Goal: Task Accomplishment & Management: Complete application form

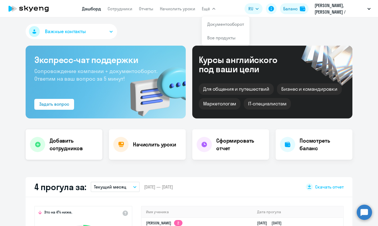
click at [61, 151] on h4 "Добавить сотрудников" at bounding box center [74, 144] width 48 height 15
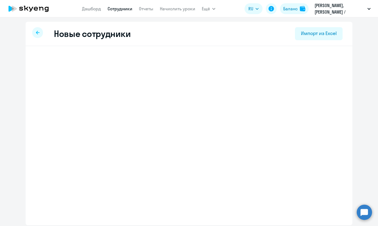
select select "english_adult_not_native_speaker"
select select "2"
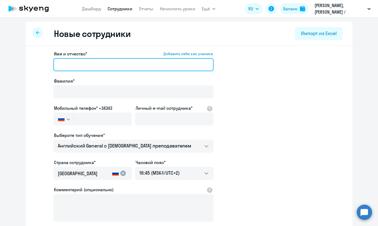
click at [99, 69] on input "Имя и отчество* Добавить себя как ученика" at bounding box center [133, 64] width 160 height 13
paste input "[PERSON_NAME]"
drag, startPoint x: 73, startPoint y: 66, endPoint x: 113, endPoint y: 66, distance: 40.3
click at [113, 66] on input "[PERSON_NAME]" at bounding box center [133, 64] width 160 height 13
click at [111, 66] on input "[PERSON_NAME]" at bounding box center [133, 64] width 160 height 13
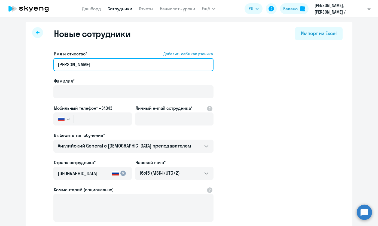
drag, startPoint x: 111, startPoint y: 66, endPoint x: 74, endPoint y: 65, distance: 37.0
click at [74, 65] on input "[PERSON_NAME]" at bounding box center [133, 64] width 160 height 13
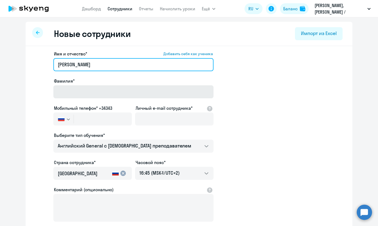
type input "[PERSON_NAME]"
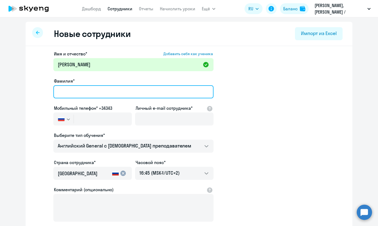
click at [66, 91] on input "Фамилия*" at bounding box center [133, 91] width 160 height 13
paste input "Tumanian"
type input "Tumanian"
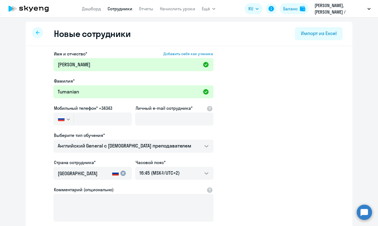
click at [70, 120] on svg-icon "button" at bounding box center [68, 119] width 4 height 4
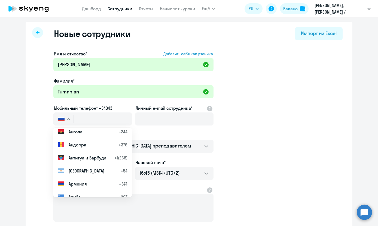
scroll to position [136, 0]
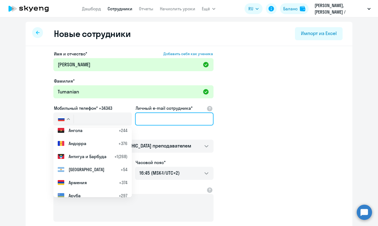
click at [154, 118] on input "Личный e-mail сотрудника*" at bounding box center [174, 119] width 78 height 13
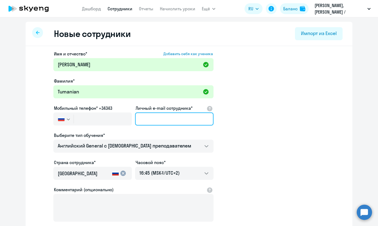
paste input "[EMAIL_ADDRESS][DOMAIN_NAME]"
type input "[EMAIL_ADDRESS][DOMAIN_NAME]"
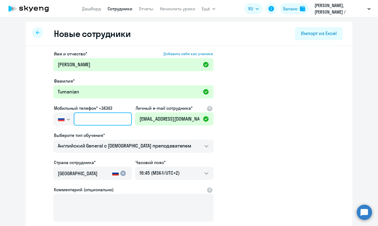
click at [101, 123] on input "text" at bounding box center [103, 119] width 58 height 13
paste input "[PHONE_NUMBER]"
type input "[PHONE_NUMBER]"
click at [243, 133] on app-new-student-form "Имя и отчество* Добавить себя как ученика [PERSON_NAME]* Tumanian Мобильный тел…" at bounding box center [188, 148] width 309 height 194
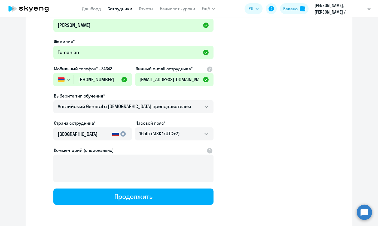
scroll to position [59, 0]
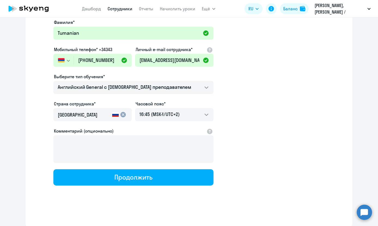
click at [122, 114] on mat-icon "cancel" at bounding box center [123, 115] width 7 height 7
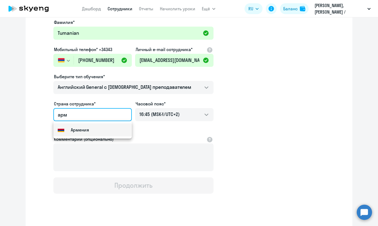
click at [80, 132] on small "Армения" at bounding box center [80, 130] width 18 height 7
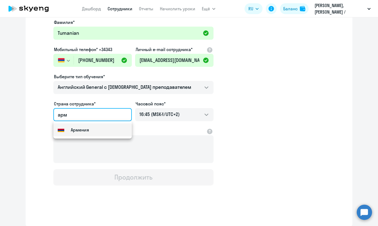
type input "Армения"
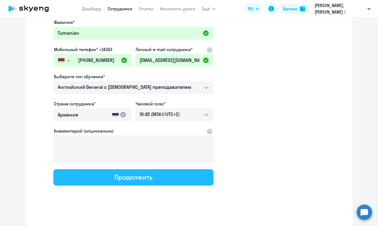
click at [159, 175] on button "Продолжить" at bounding box center [133, 178] width 160 height 16
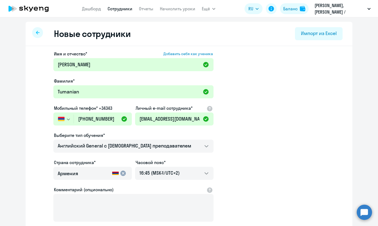
select select "english_adult_not_native_speaker"
select select "2"
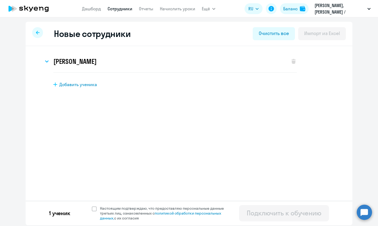
scroll to position [0, 0]
click at [128, 210] on span "Настоящим подтверждаю, что предоставляю персональные данные третьих лиц, ознако…" at bounding box center [165, 213] width 130 height 15
click at [92, 206] on input "Настоящим подтверждаю, что предоставляю персональные данные третьих лиц, ознако…" at bounding box center [91, 206] width 0 height 0
checkbox input "true"
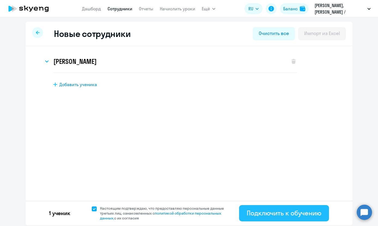
click at [275, 213] on div "Подключить к обучению" at bounding box center [284, 213] width 75 height 9
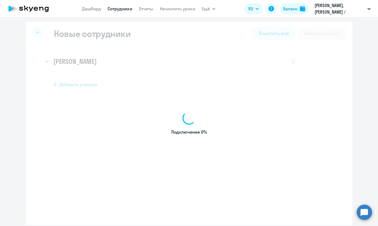
select select "english_adult_not_native_speaker"
select select "2"
